Goal: Task Accomplishment & Management: Complete application form

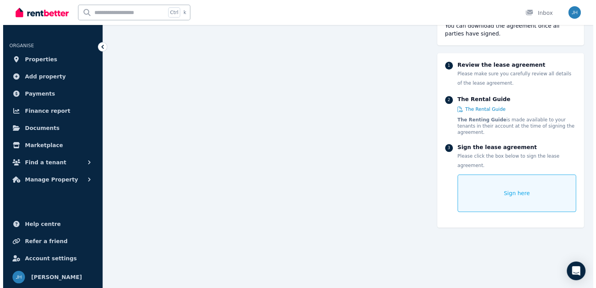
scroll to position [6716, 0]
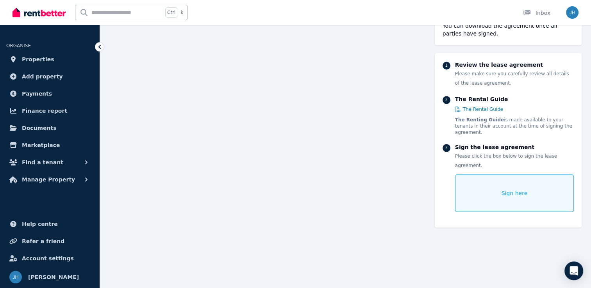
click at [503, 182] on div "Sign here" at bounding box center [514, 192] width 119 height 37
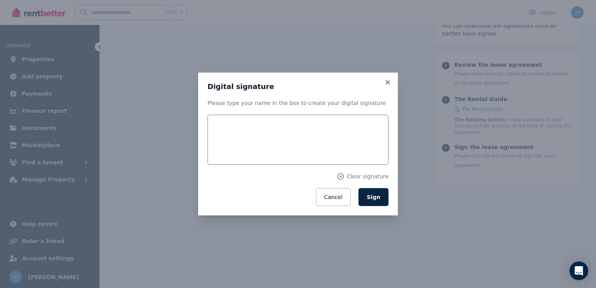
scroll to position [6717, 0]
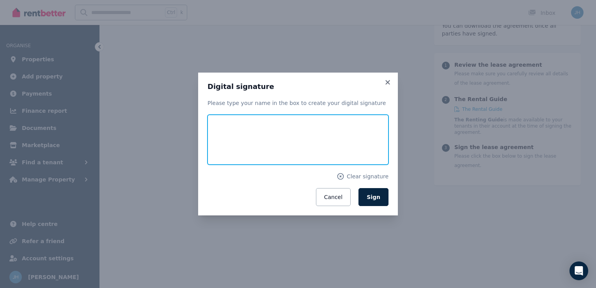
click at [254, 139] on input "text" at bounding box center [298, 140] width 181 height 50
type input "**********"
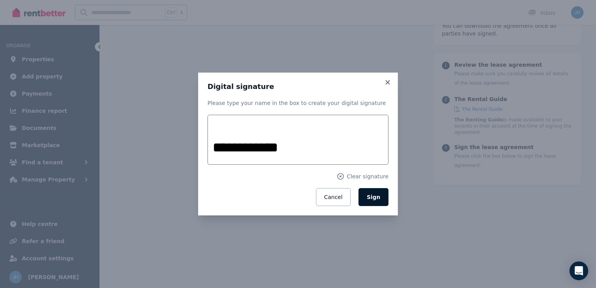
click at [372, 198] on span "Sign" at bounding box center [374, 197] width 14 height 6
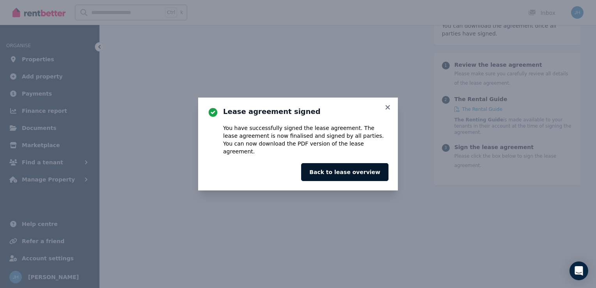
click at [361, 171] on button "Back to lease overview" at bounding box center [344, 172] width 87 height 18
